Goal: Task Accomplishment & Management: Use online tool/utility

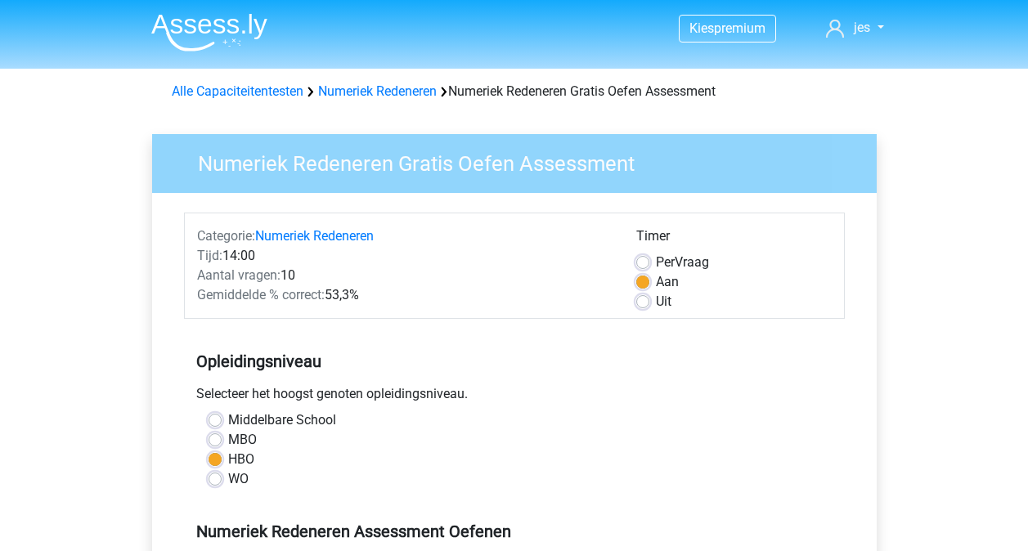
scroll to position [327, 0]
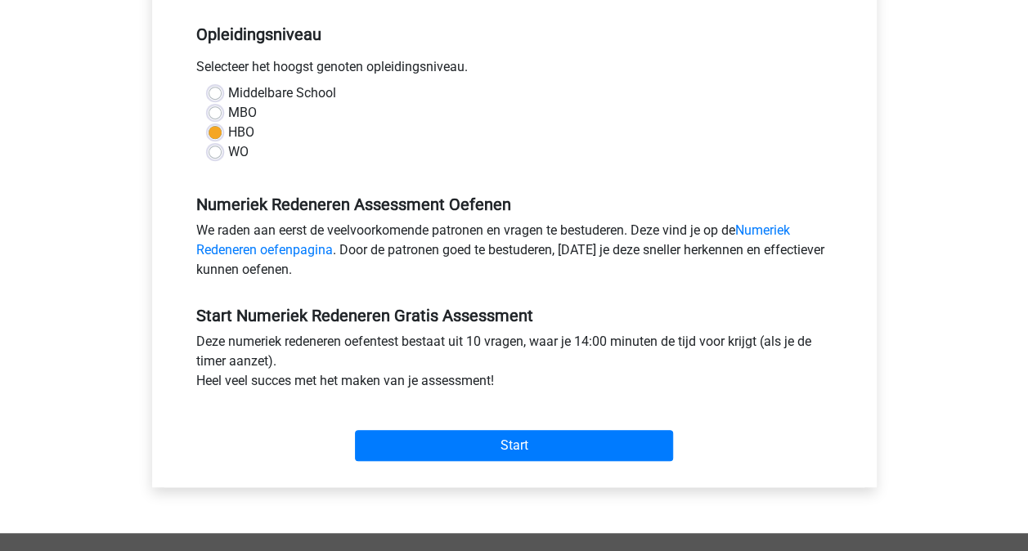
click at [248, 114] on label "MBO" at bounding box center [242, 113] width 29 height 20
click at [222, 114] on input "MBO" at bounding box center [215, 111] width 13 height 16
radio input "true"
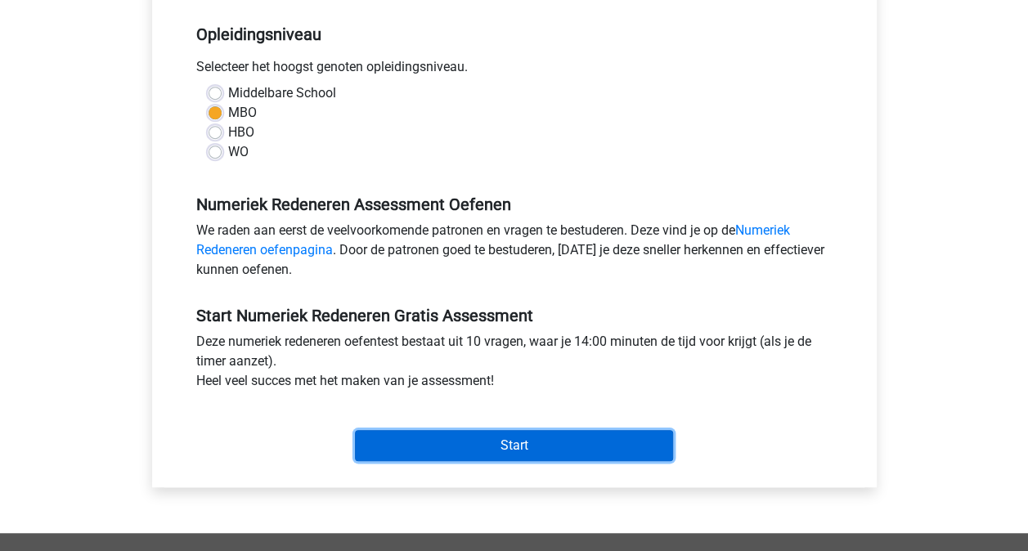
click at [564, 447] on input "Start" at bounding box center [514, 445] width 318 height 31
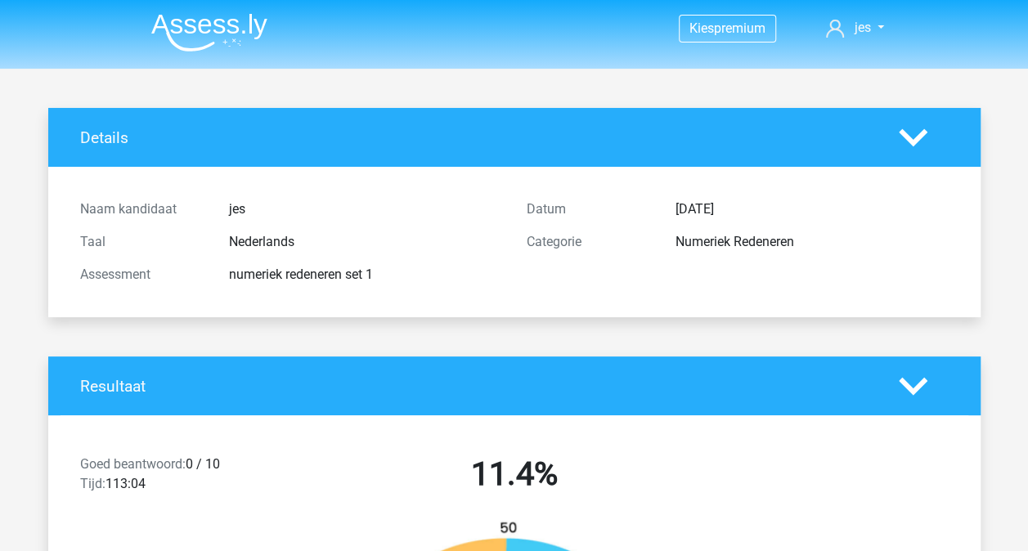
click at [918, 134] on polygon at bounding box center [913, 137] width 29 height 18
click at [217, 37] on img at bounding box center [209, 32] width 116 height 38
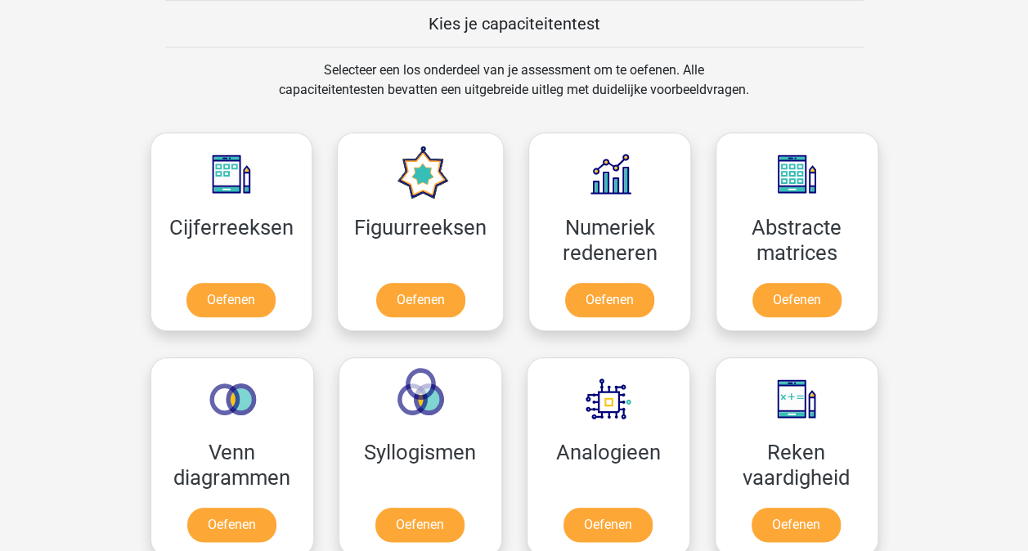
scroll to position [654, 0]
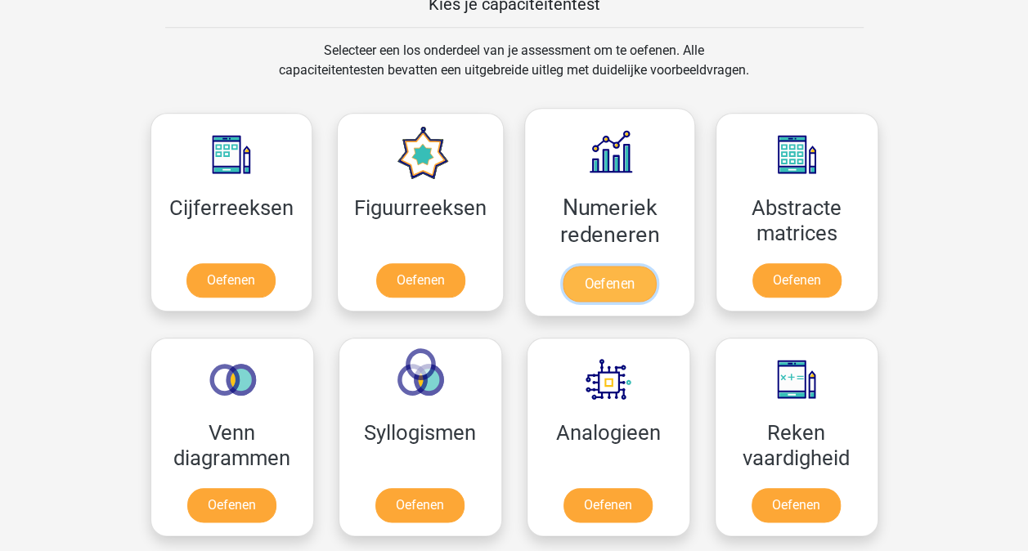
click at [636, 266] on link "Oefenen" at bounding box center [609, 284] width 93 height 36
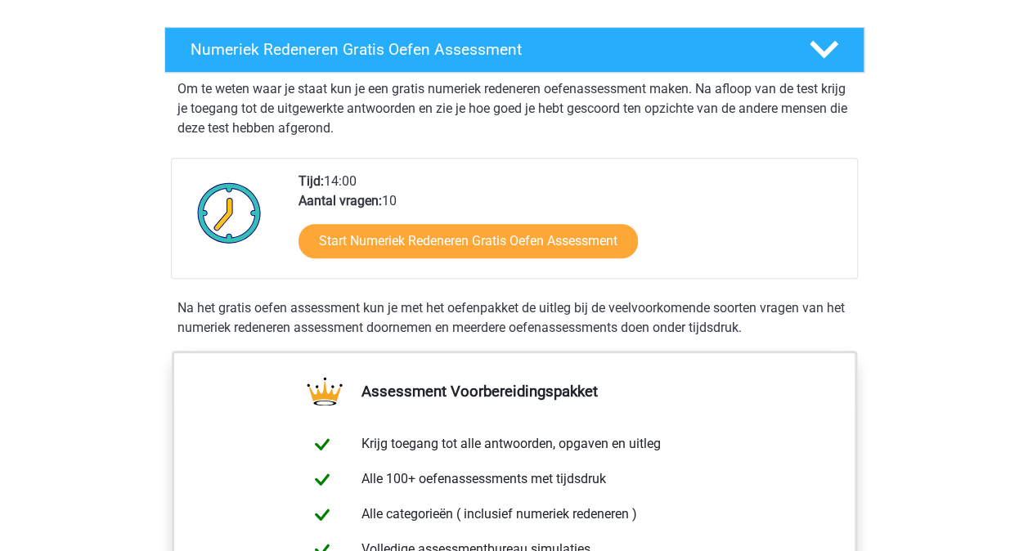
scroll to position [327, 0]
